Goal: Task Accomplishment & Management: Complete application form

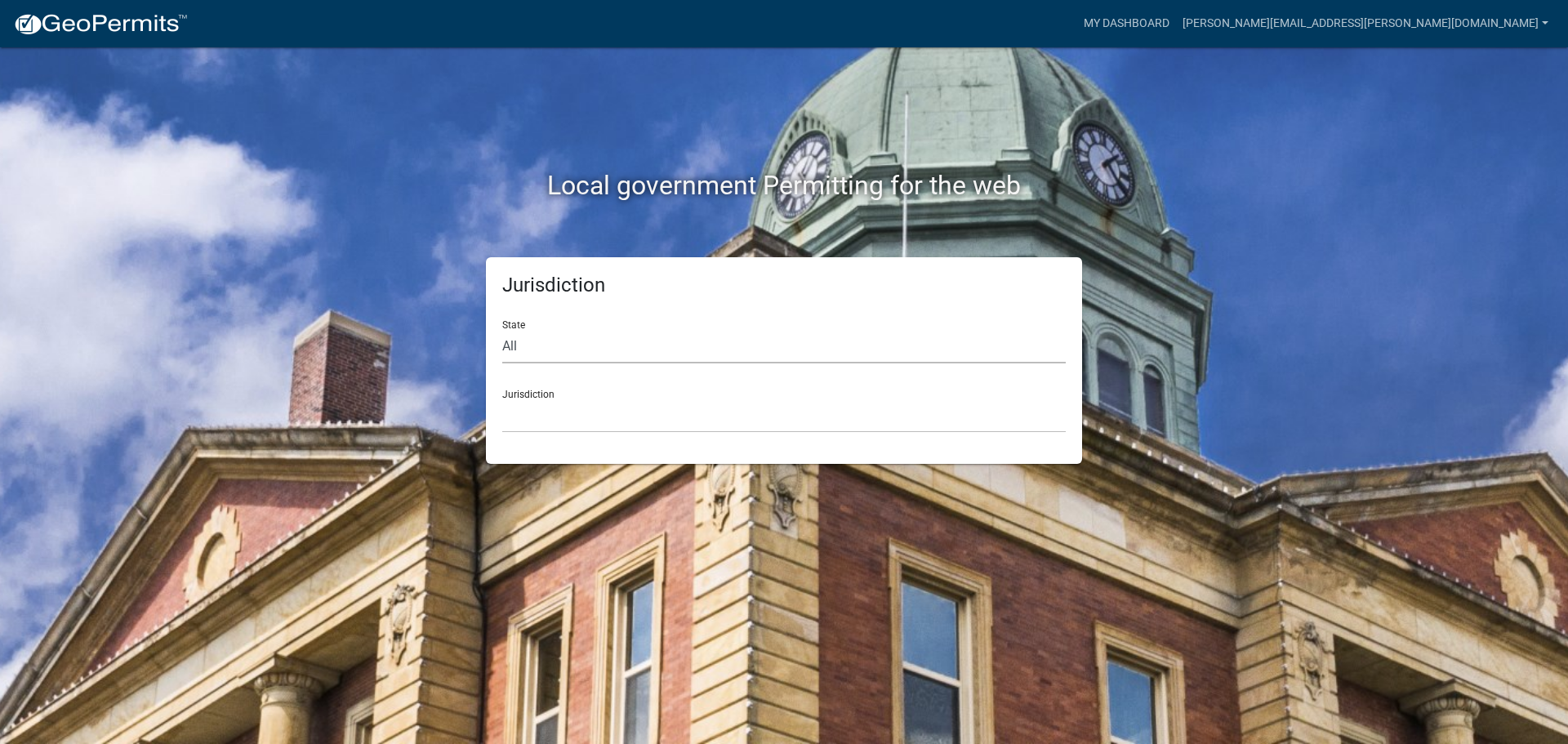
drag, startPoint x: 0, startPoint y: 0, endPoint x: 511, endPoint y: 339, distance: 613.2
click at [511, 339] on select "All [US_STATE] [US_STATE] [US_STATE] [US_STATE] [US_STATE] [US_STATE] [US_STATE…" at bounding box center [784, 346] width 563 height 34
select select "[US_STATE]"
click at [503, 330] on select "All [US_STATE] [US_STATE] [US_STATE] [US_STATE] [US_STATE] [US_STATE] [US_STATE…" at bounding box center [784, 346] width 563 height 34
click at [527, 391] on div "Jurisdiction City of [GEOGRAPHIC_DATA], [US_STATE] City of [GEOGRAPHIC_DATA], […" at bounding box center [784, 405] width 563 height 56
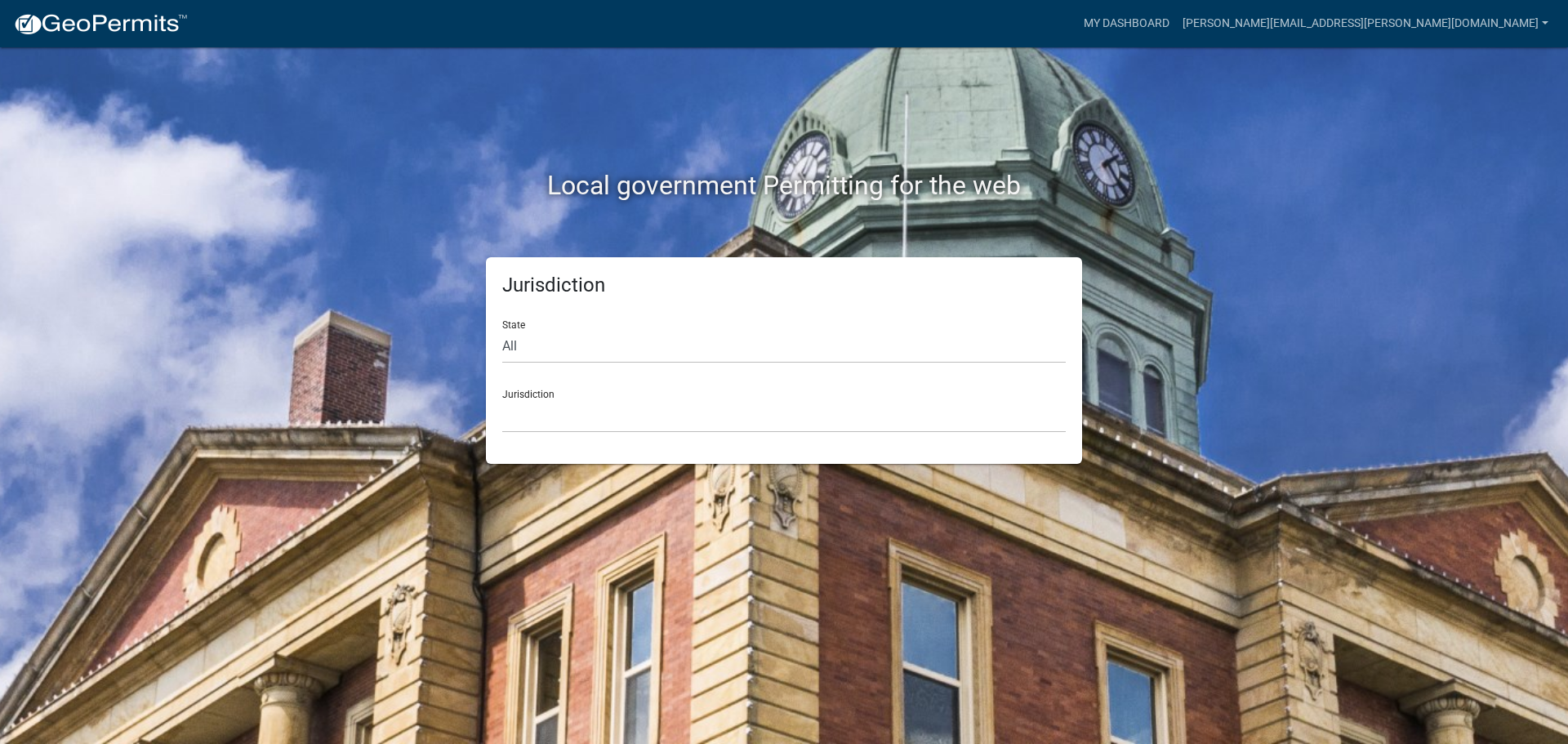
click at [527, 395] on div "Jurisdiction City of [GEOGRAPHIC_DATA], [US_STATE] City of [GEOGRAPHIC_DATA], […" at bounding box center [784, 405] width 563 height 56
click at [524, 415] on select "City of [GEOGRAPHIC_DATA], [US_STATE] City of [GEOGRAPHIC_DATA], [US_STATE] Cit…" at bounding box center [784, 416] width 563 height 34
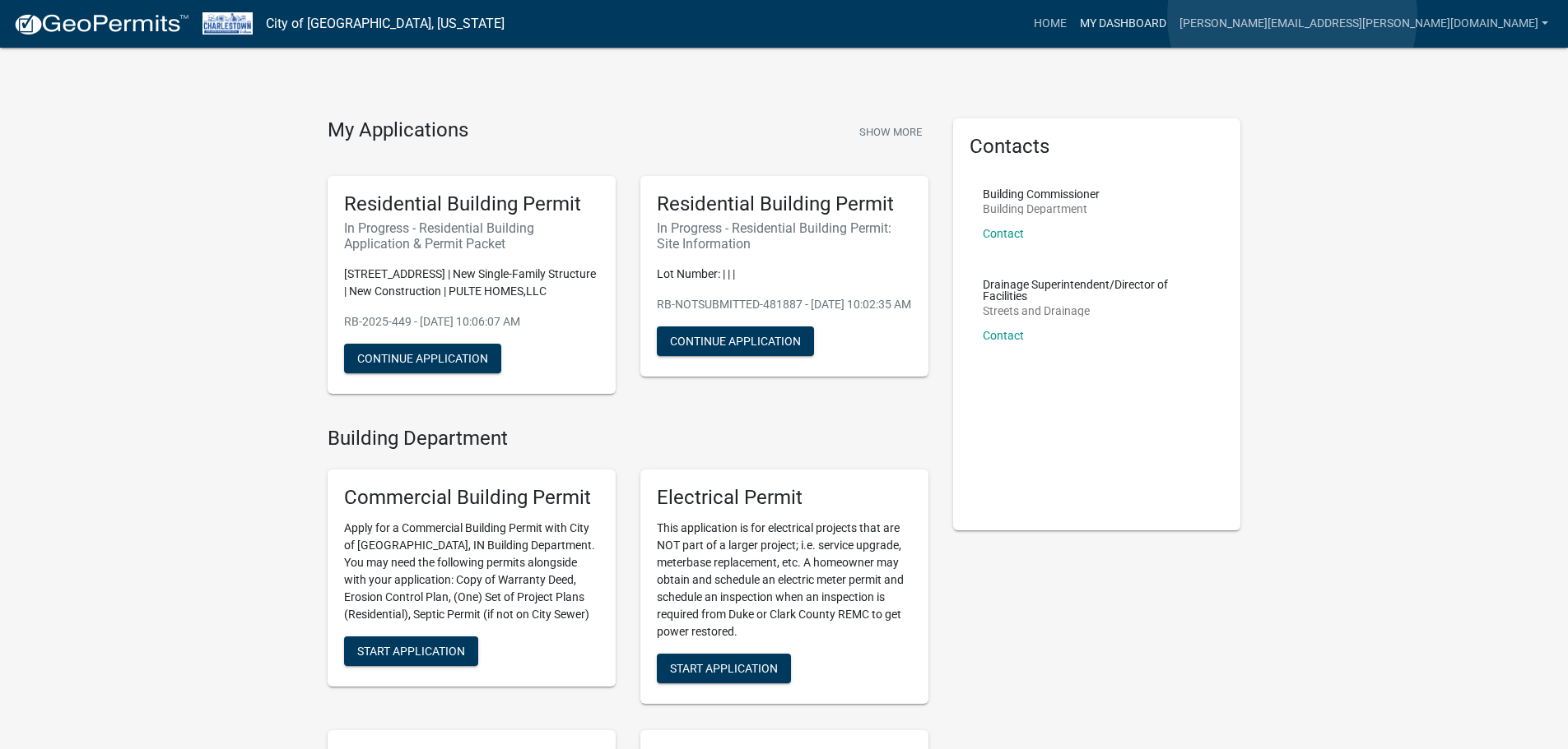
click at [1173, 16] on link "My Dashboard" at bounding box center [1123, 24] width 99 height 31
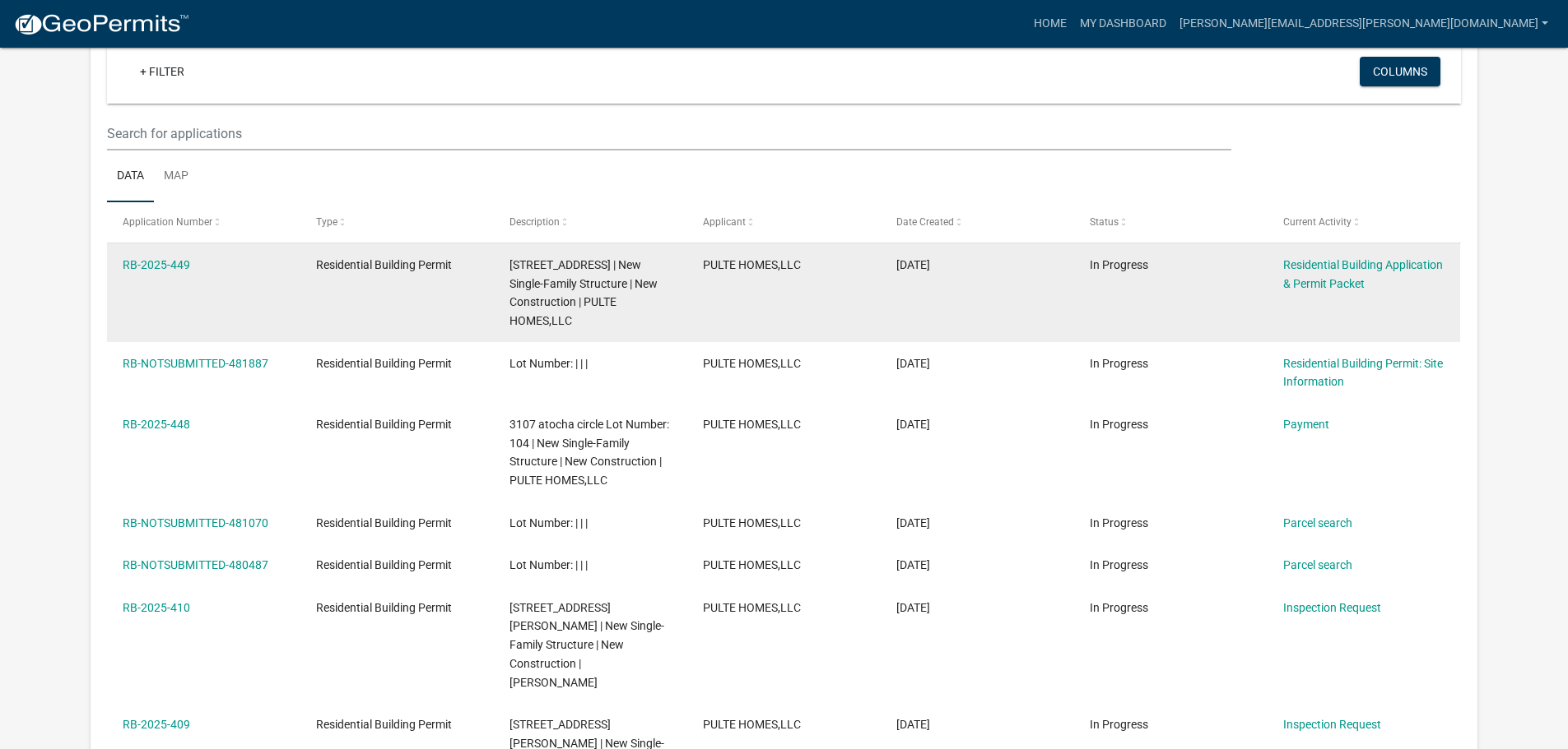
scroll to position [136, 0]
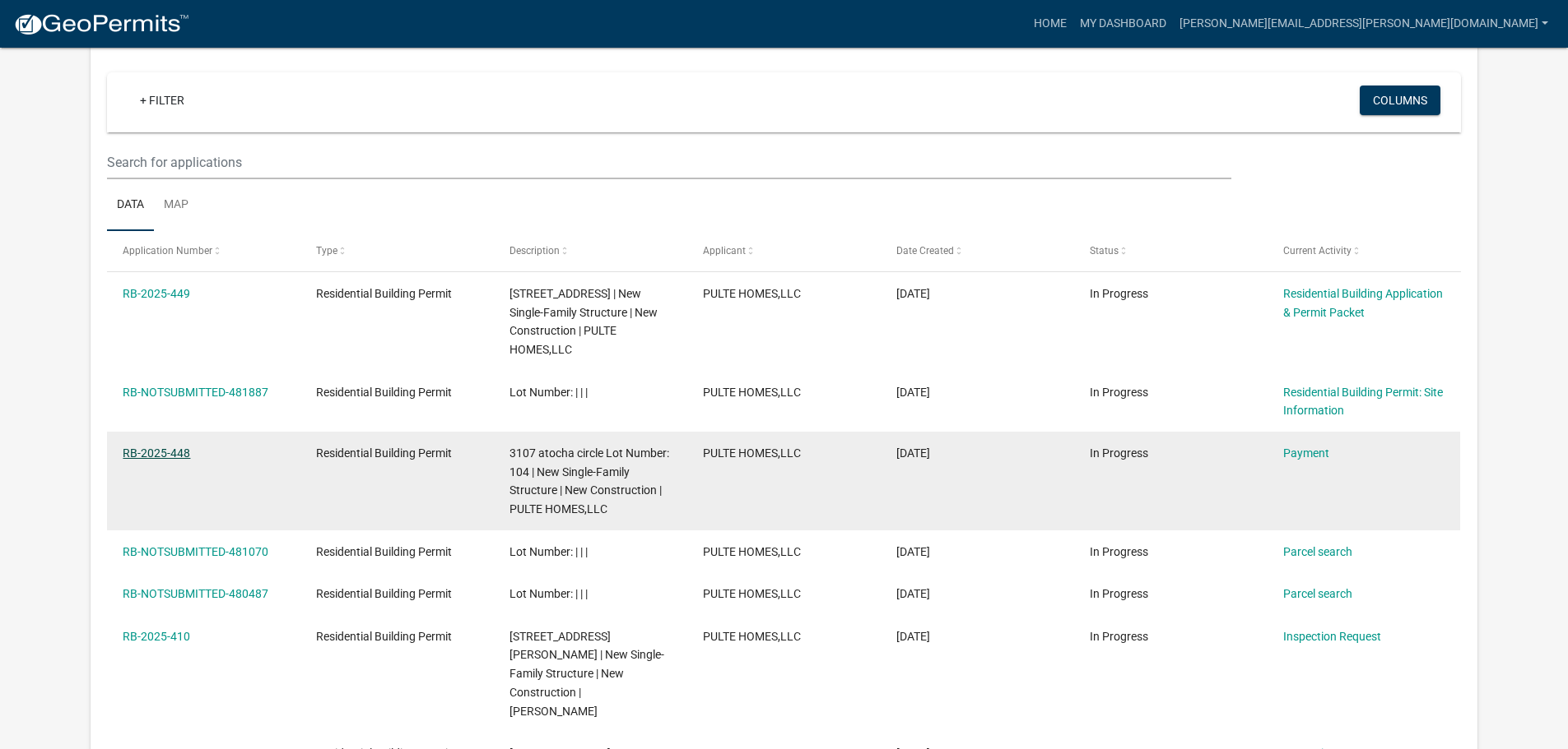
click at [168, 460] on link "RB-2025-448" at bounding box center [156, 453] width 68 height 13
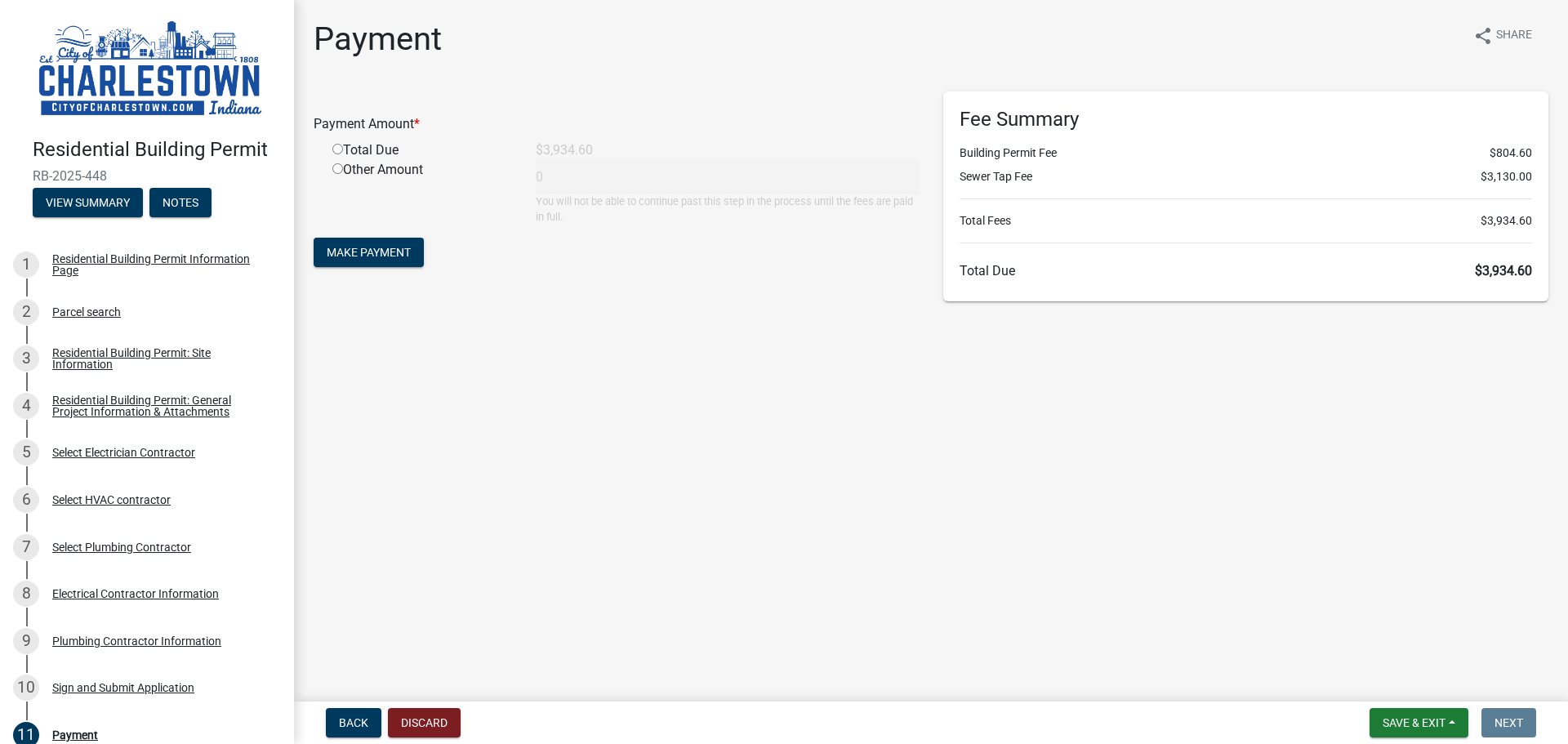
click at [337, 150] on input "radio" at bounding box center [338, 150] width 11 height 11
radio input "true"
type input "3934.6"
click at [353, 249] on span "Make Payment" at bounding box center [369, 252] width 84 height 13
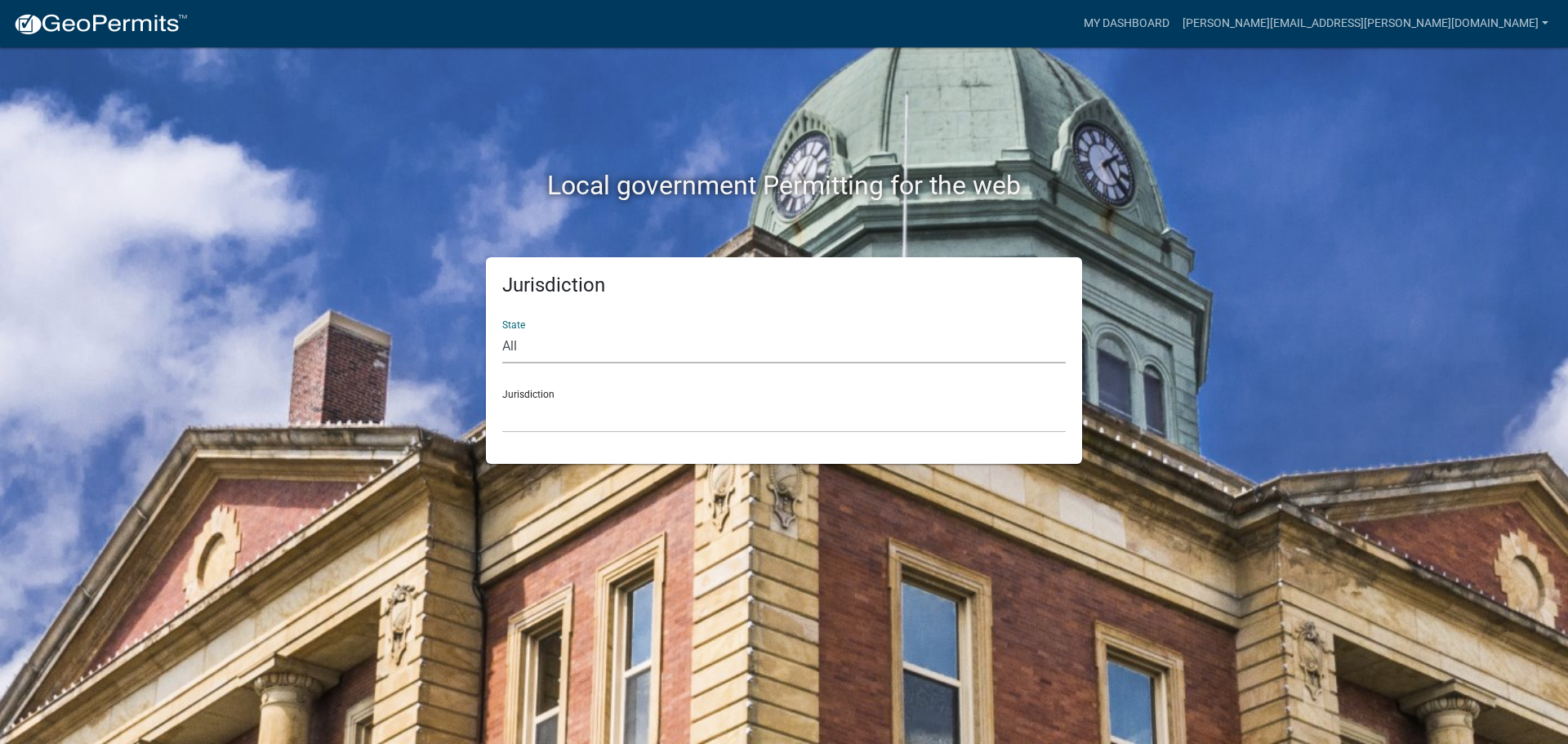
click at [515, 345] on select "All [US_STATE] [US_STATE] [US_STATE] [US_STATE] [US_STATE] [US_STATE] [US_STATE…" at bounding box center [784, 346] width 563 height 34
select select "[US_STATE]"
click at [503, 330] on select "All [US_STATE] [US_STATE] [US_STATE] [US_STATE] [US_STATE] [US_STATE] [US_STATE…" at bounding box center [784, 346] width 563 height 34
click at [534, 425] on select "City of [GEOGRAPHIC_DATA], [US_STATE] City of [GEOGRAPHIC_DATA], [US_STATE] Cit…" at bounding box center [784, 416] width 563 height 34
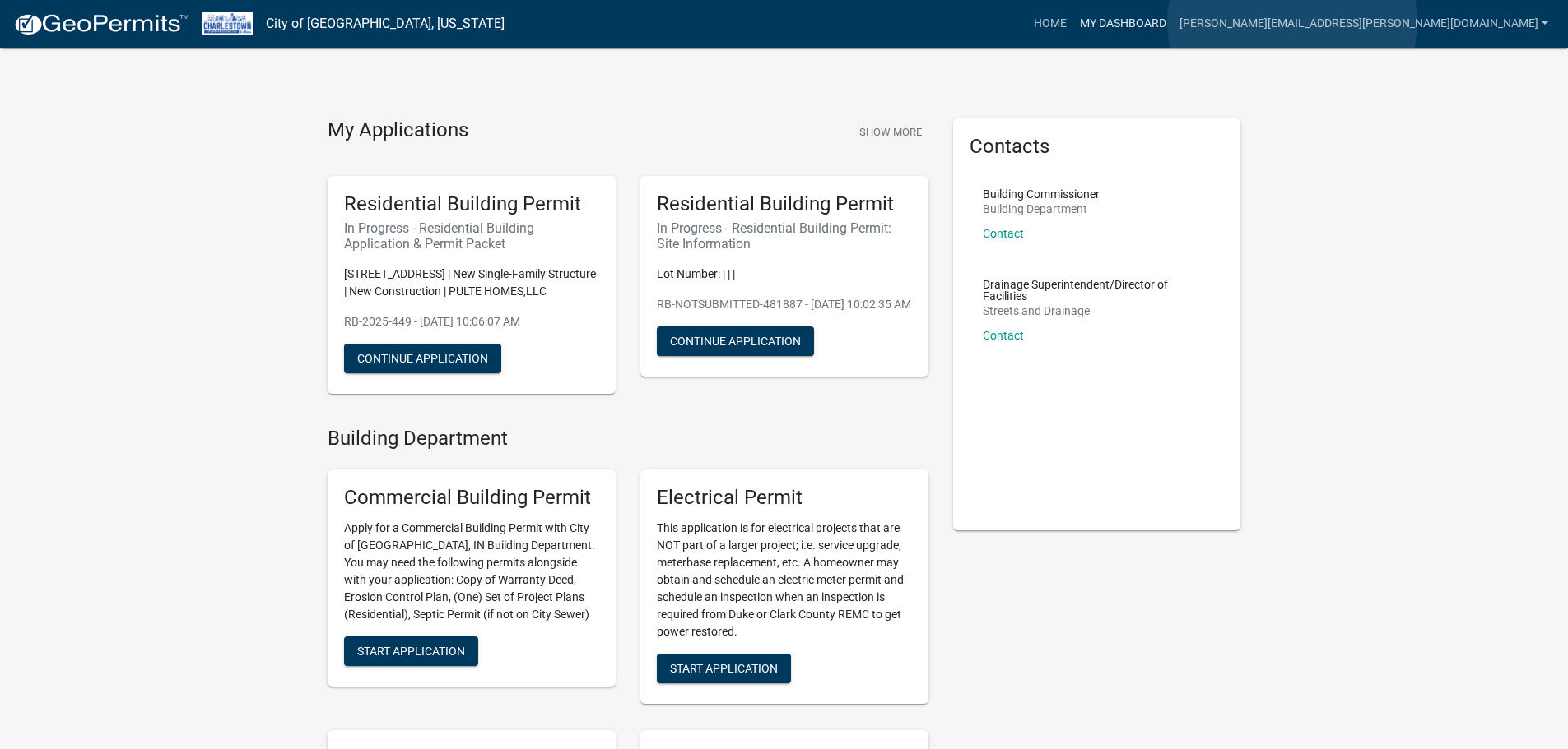
click at [1173, 21] on link "My Dashboard" at bounding box center [1123, 24] width 99 height 31
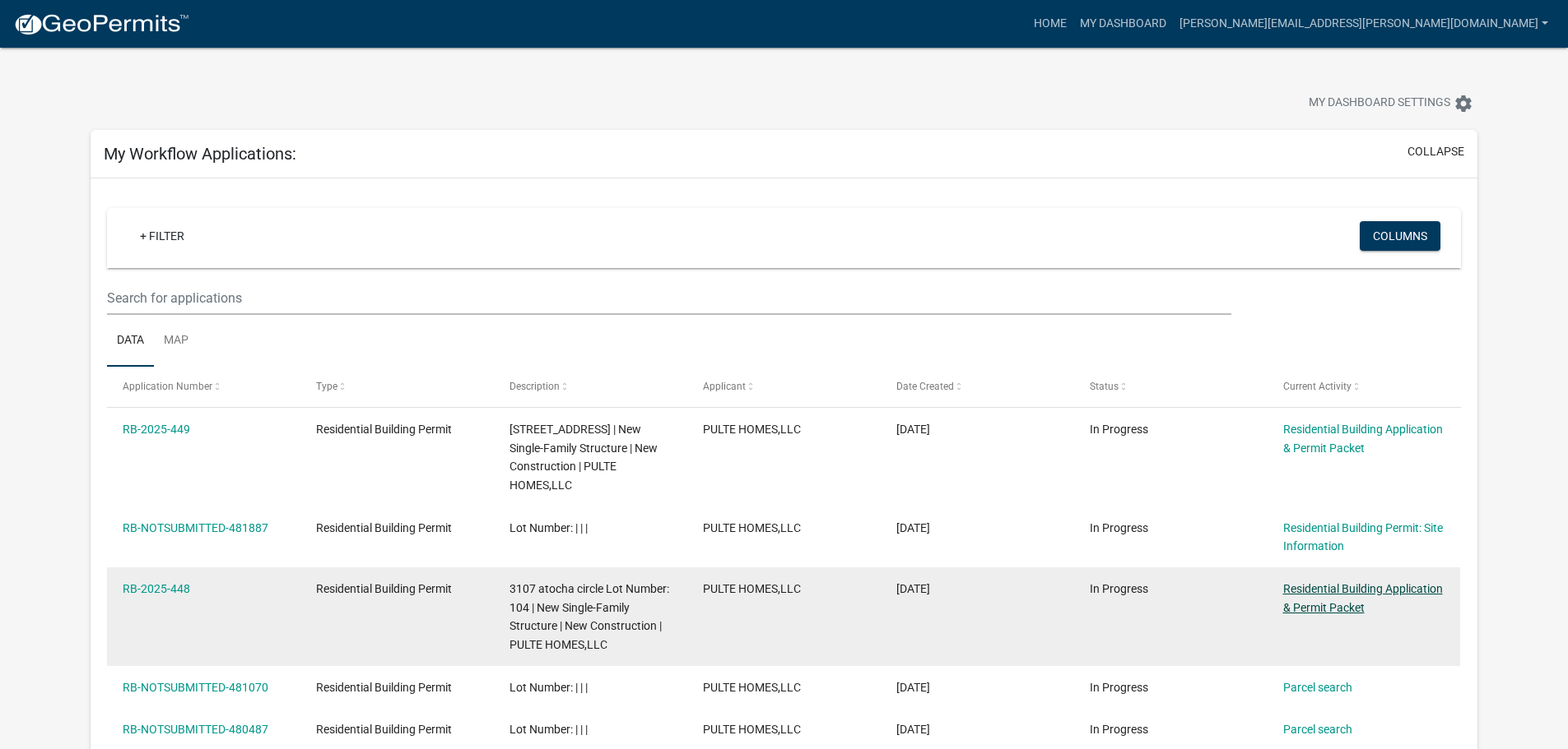
click at [1304, 612] on link "Residential Building Application & Permit Packet" at bounding box center [1363, 598] width 160 height 32
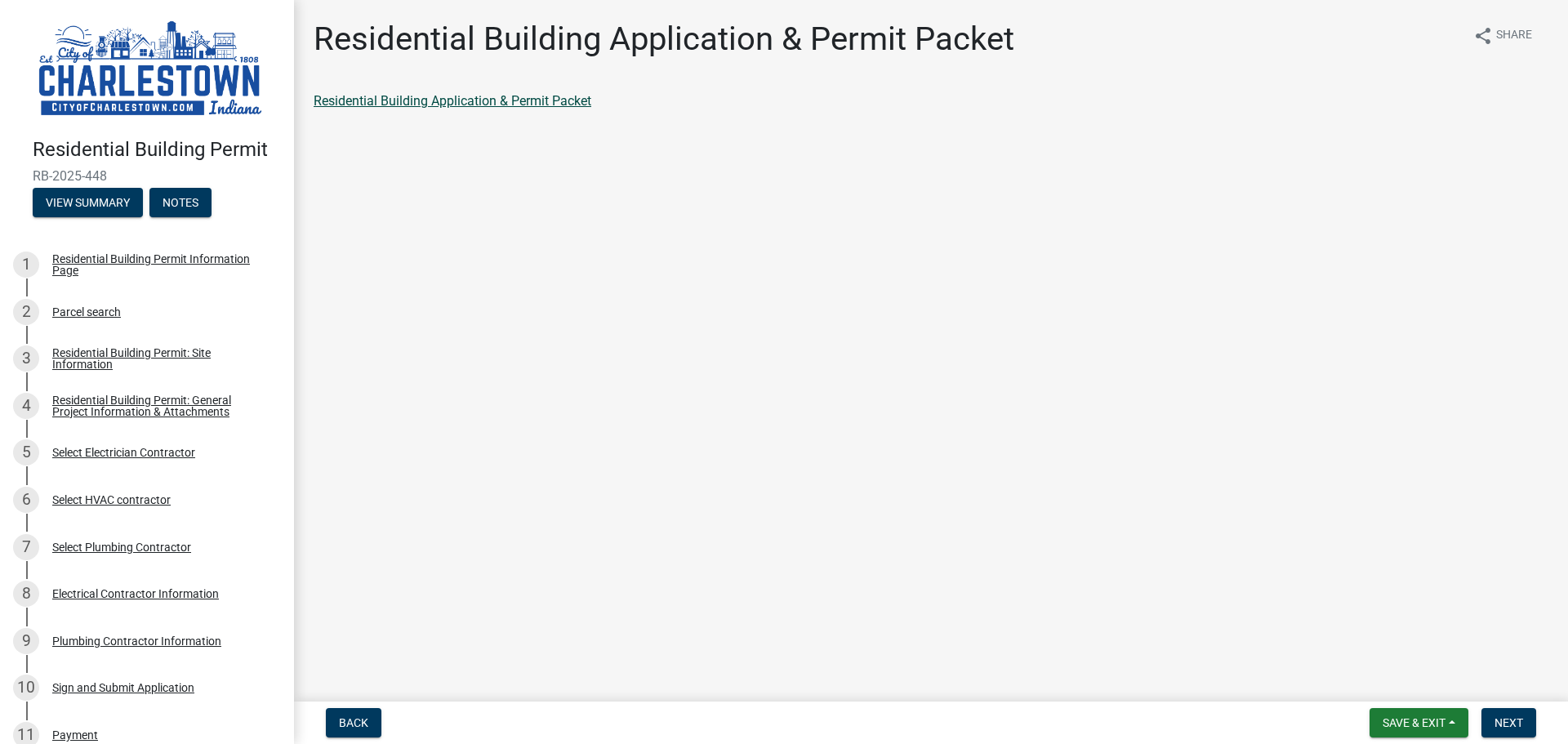
click at [485, 102] on link "Residential Building Application & Permit Packet" at bounding box center [452, 101] width 278 height 15
